Goal: Task Accomplishment & Management: Manage account settings

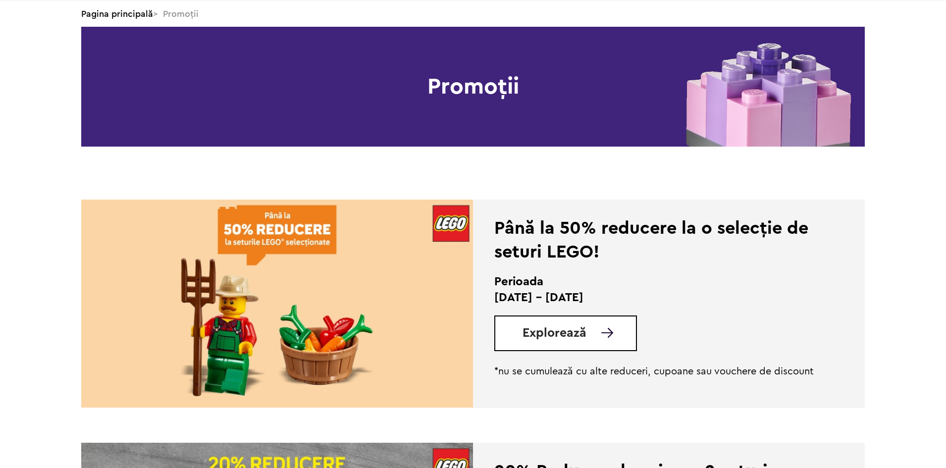
scroll to position [198, 0]
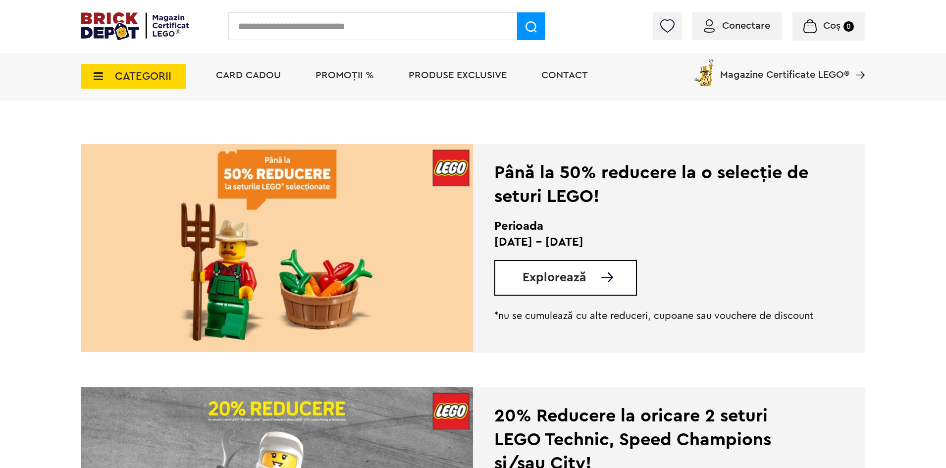
drag, startPoint x: 547, startPoint y: 275, endPoint x: 584, endPoint y: 274, distance: 36.7
click at [547, 275] on span "Explorează" at bounding box center [554, 277] width 64 height 12
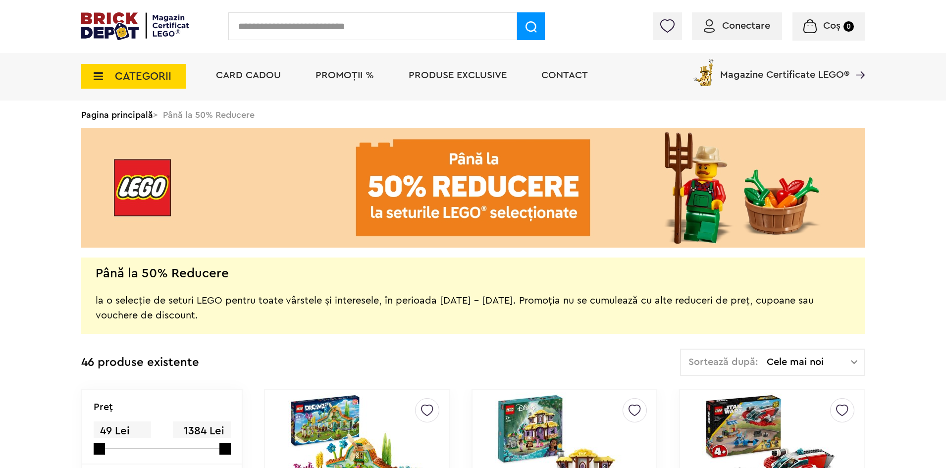
scroll to position [198, 0]
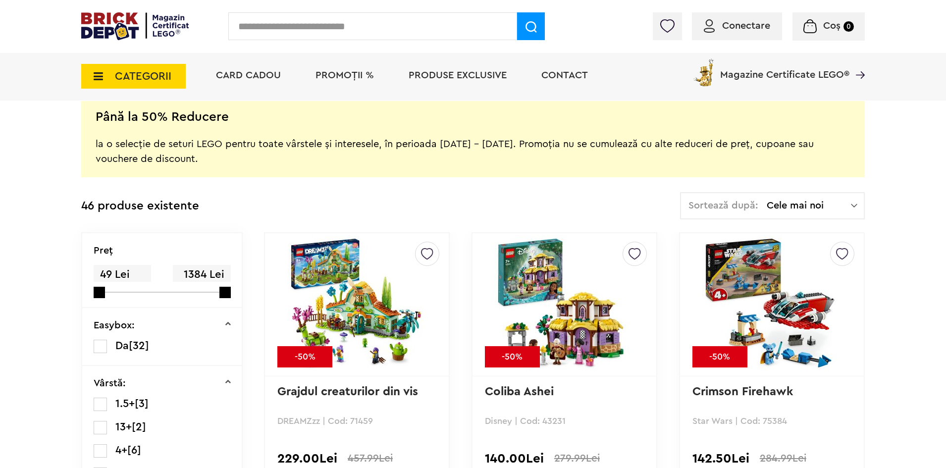
click at [853, 208] on img at bounding box center [854, 206] width 6 height 10
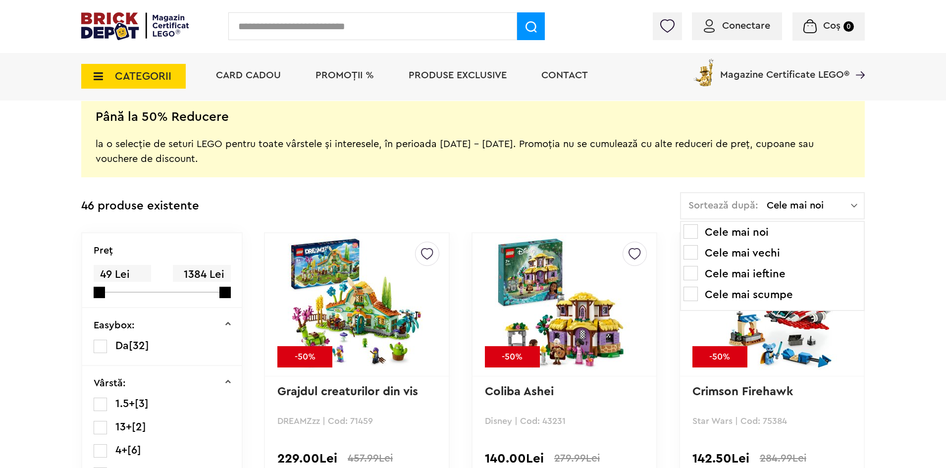
click at [692, 295] on span at bounding box center [690, 294] width 14 height 14
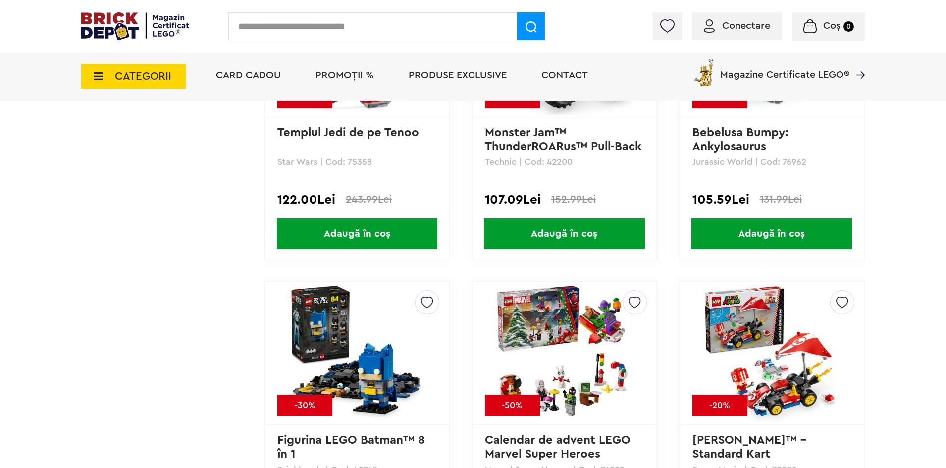
scroll to position [3516, 0]
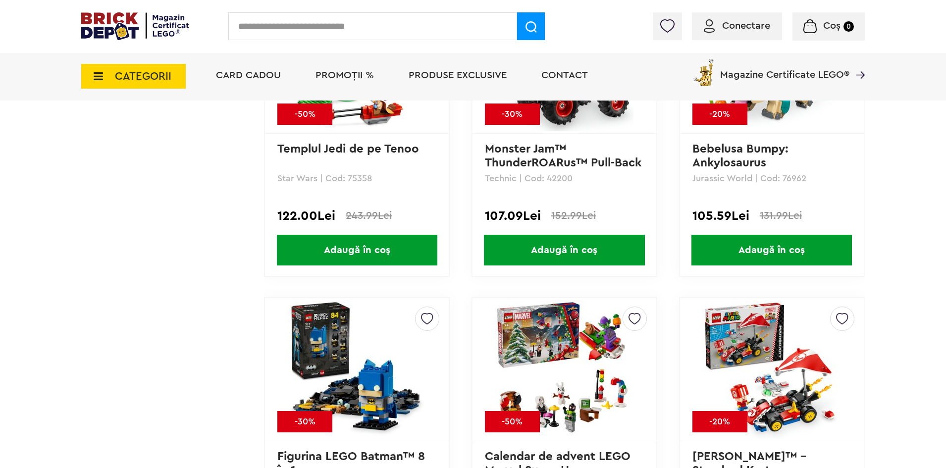
drag, startPoint x: 748, startPoint y: 25, endPoint x: 724, endPoint y: 49, distance: 34.3
click at [748, 25] on span "Conectare" at bounding box center [746, 26] width 48 height 10
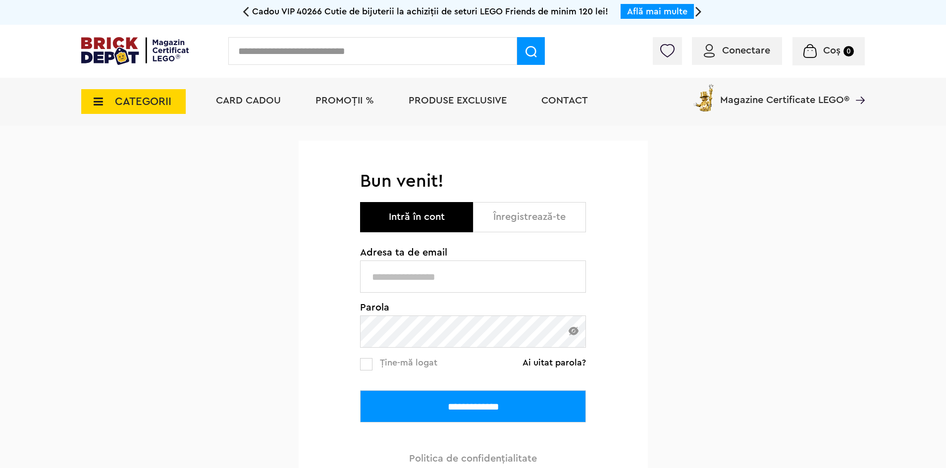
type input "**********"
click at [462, 406] on input "**********" at bounding box center [473, 406] width 226 height 32
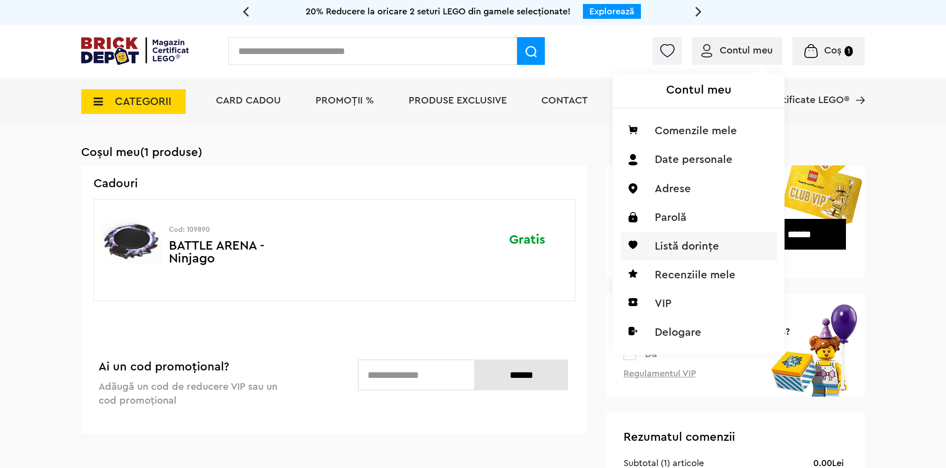
click at [672, 246] on li "Listă dorințe" at bounding box center [699, 246] width 156 height 29
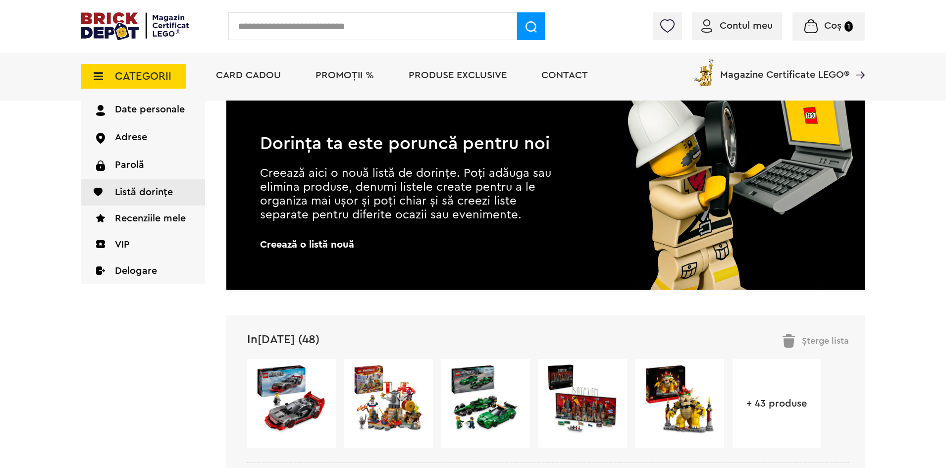
scroll to position [198, 0]
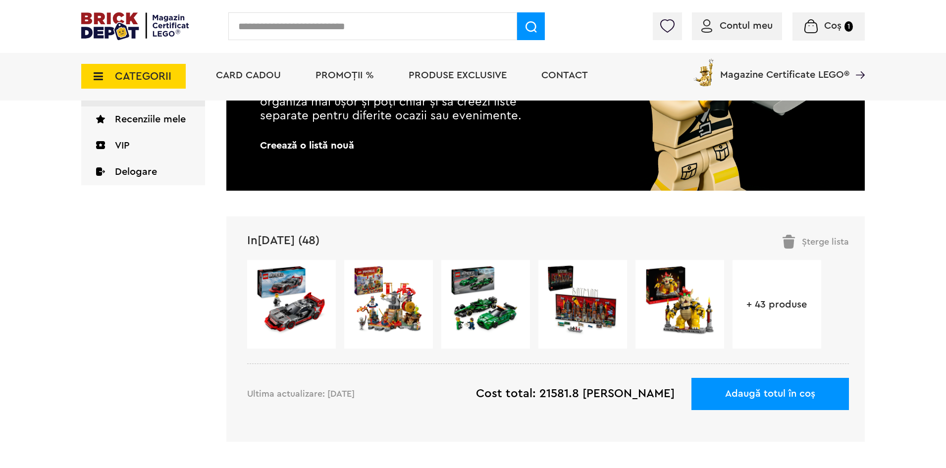
click at [272, 240] on link "In[DATE] (48)" at bounding box center [283, 241] width 72 height 12
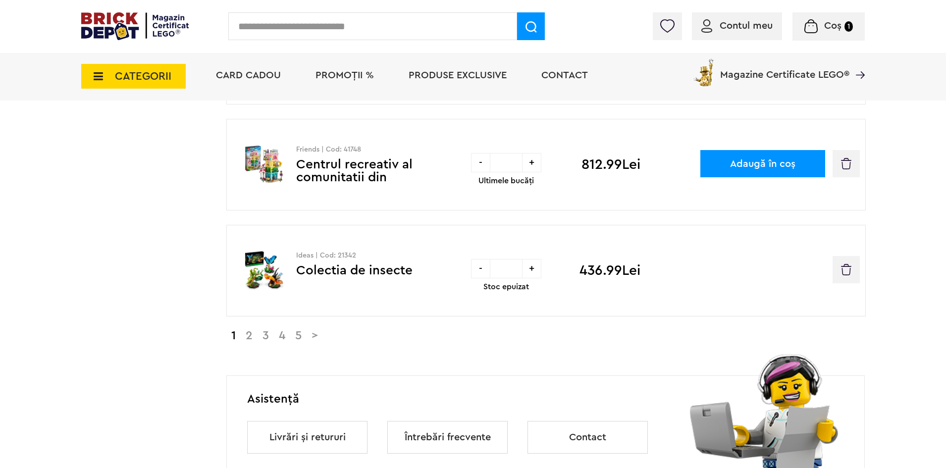
scroll to position [990, 0]
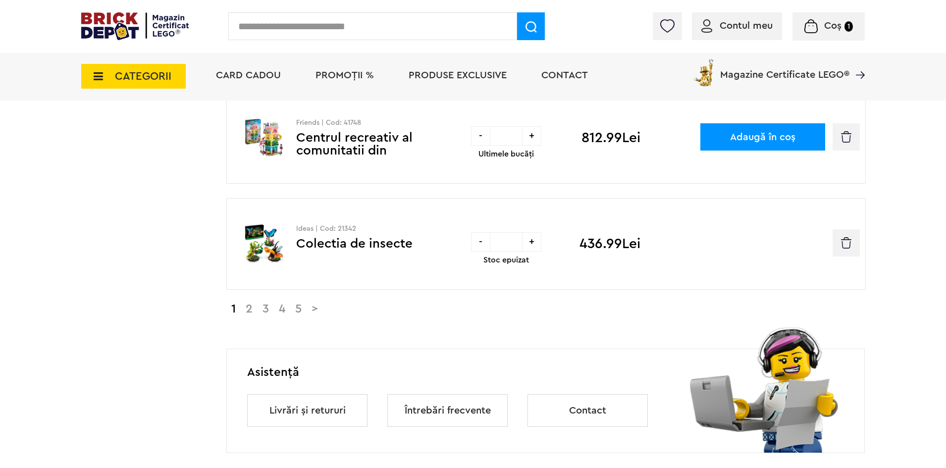
click at [251, 311] on link "2" at bounding box center [249, 309] width 17 height 12
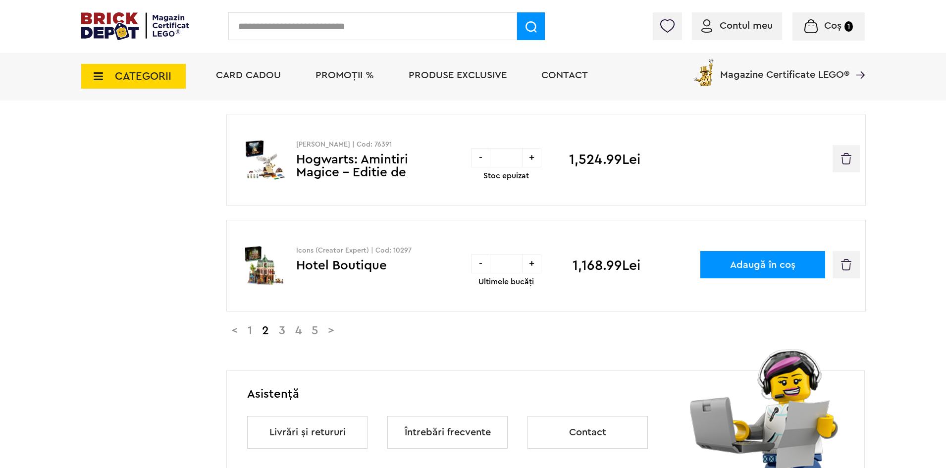
scroll to position [990, 0]
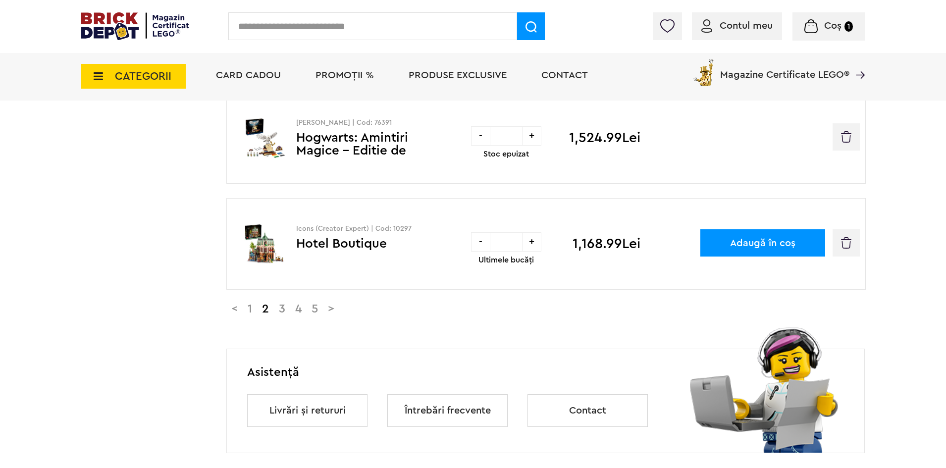
click at [290, 308] on link "3" at bounding box center [282, 309] width 16 height 12
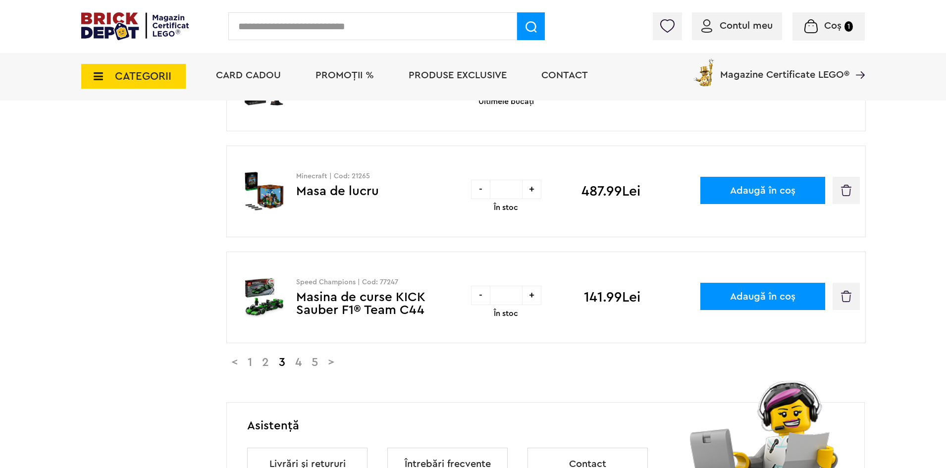
scroll to position [941, 0]
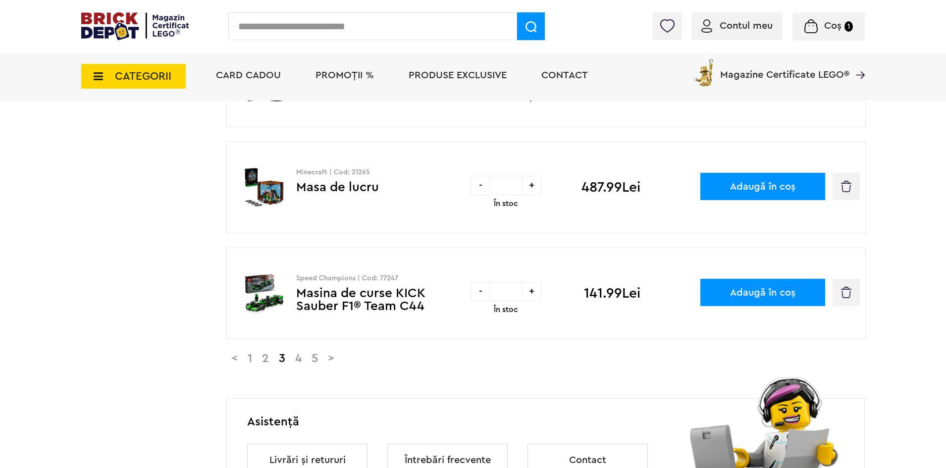
click at [306, 359] on link "4" at bounding box center [298, 359] width 16 height 12
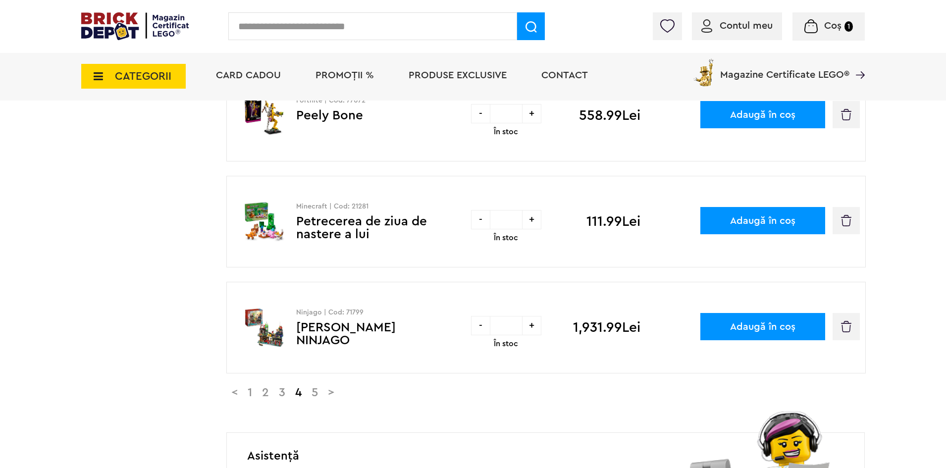
scroll to position [941, 0]
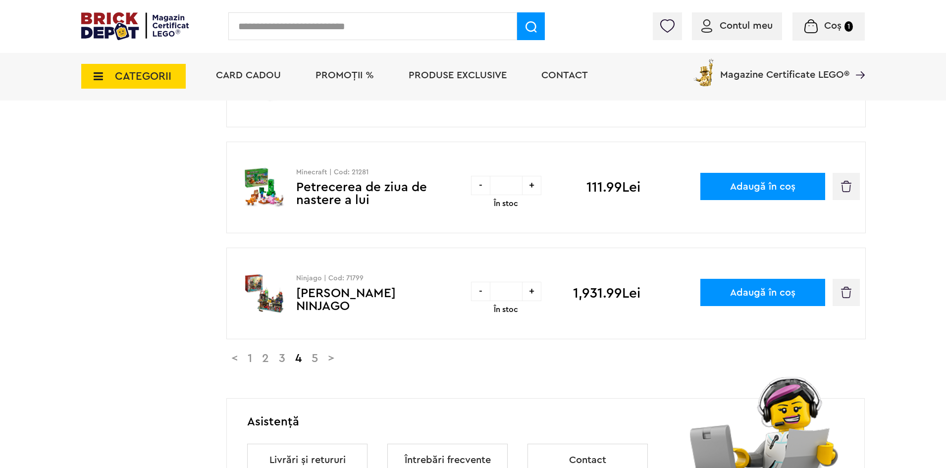
click at [323, 360] on link "5" at bounding box center [315, 359] width 16 height 12
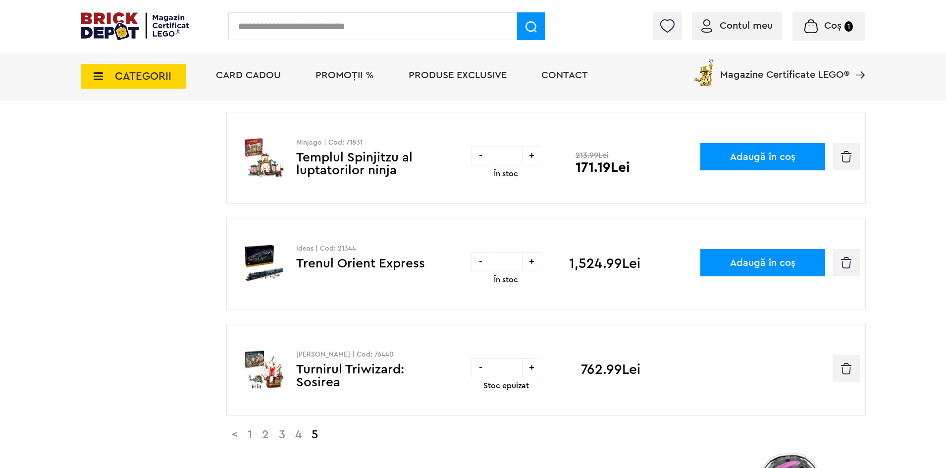
scroll to position [792, 0]
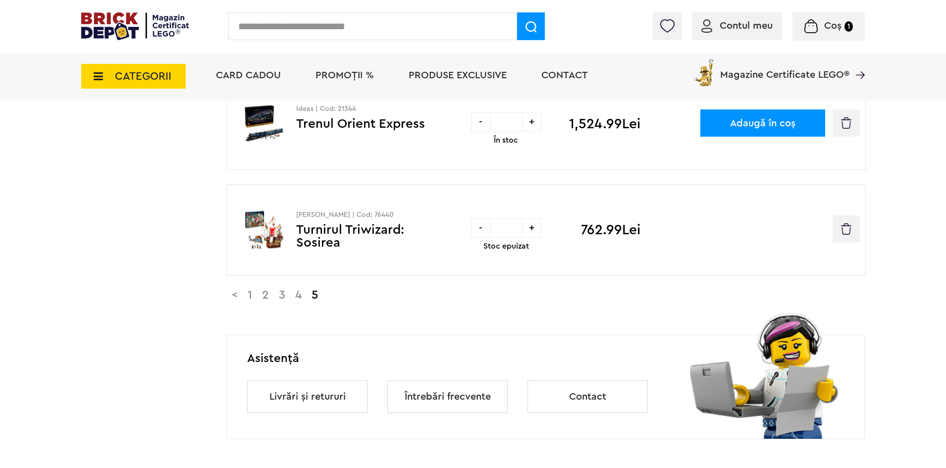
click at [257, 295] on link "1" at bounding box center [250, 295] width 14 height 12
